Goal: Browse casually

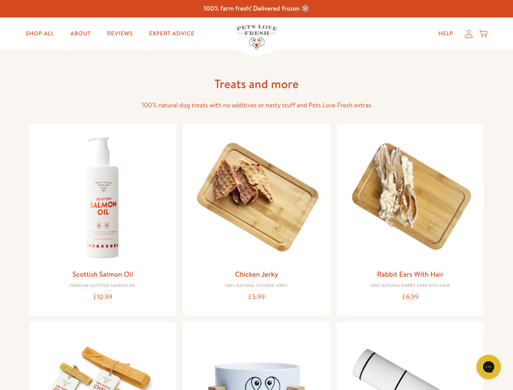
click at [489, 367] on icon "Gorgias live chat" at bounding box center [488, 367] width 8 height 8
